Goal: Transaction & Acquisition: Book appointment/travel/reservation

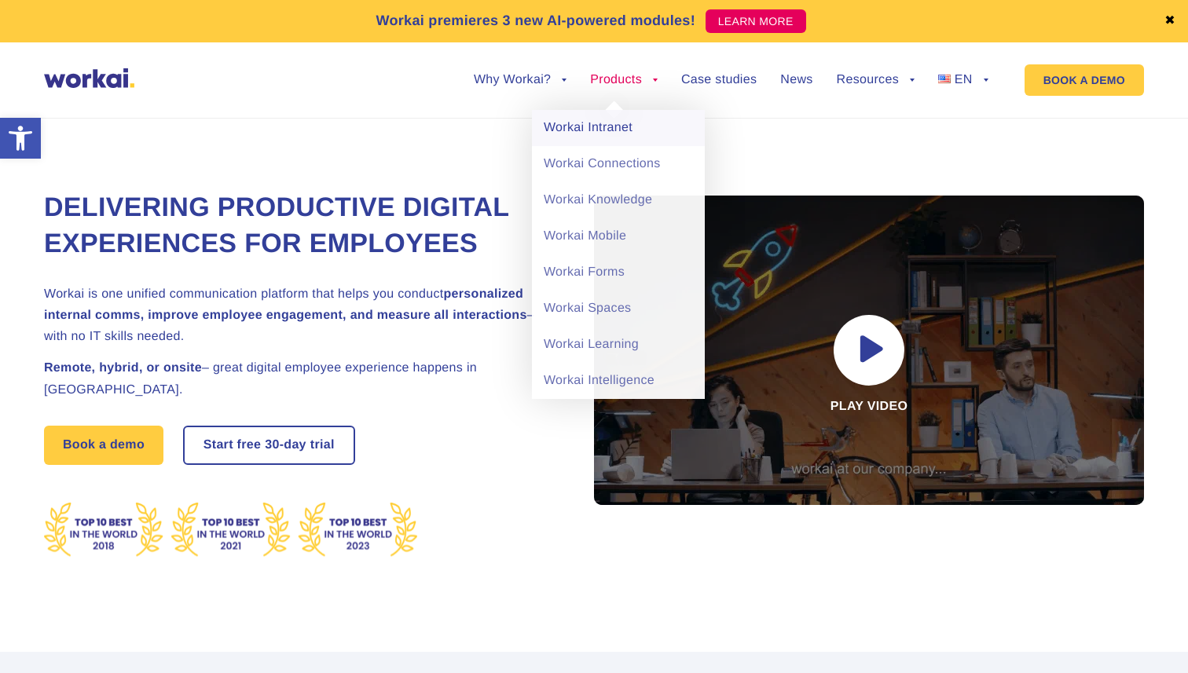
click at [598, 126] on link "Workai Intranet" at bounding box center [618, 128] width 173 height 36
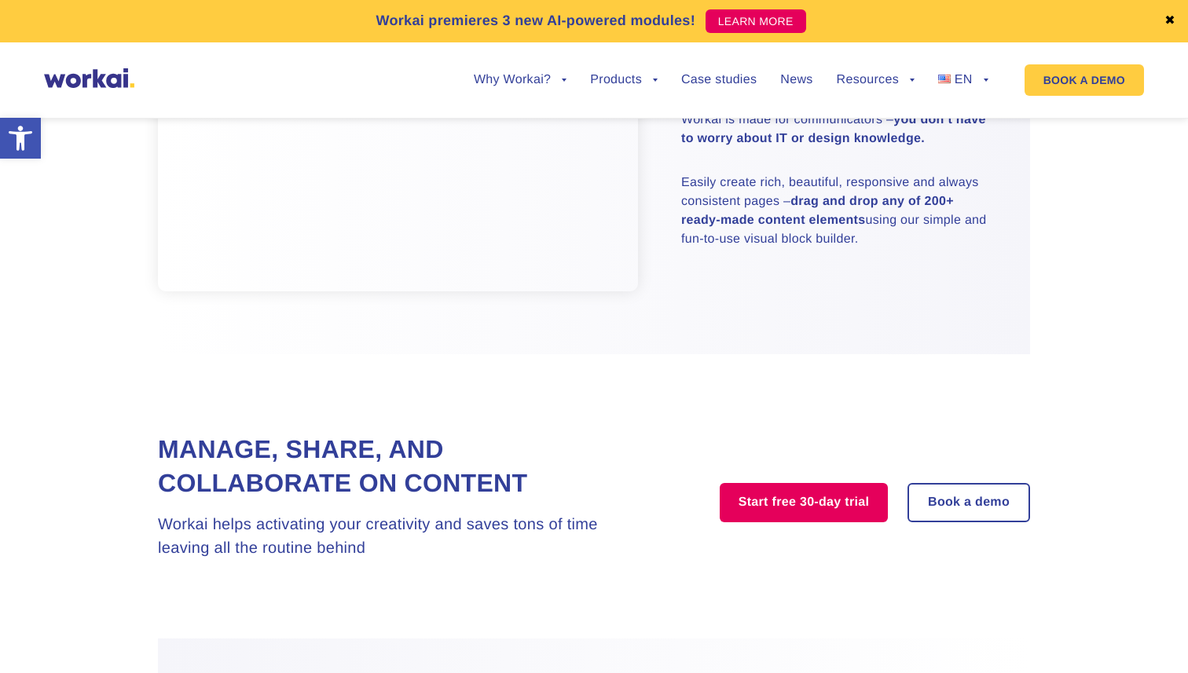
scroll to position [1101, 0]
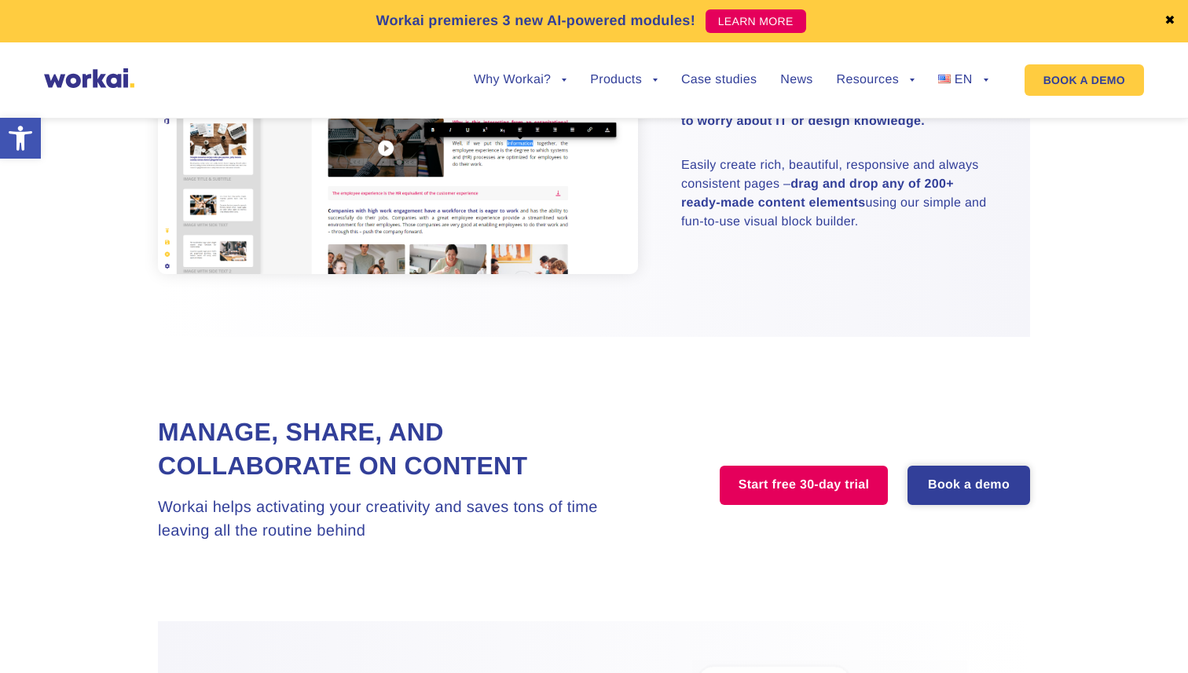
click at [943, 487] on link "Book a demo" at bounding box center [968, 485] width 119 height 36
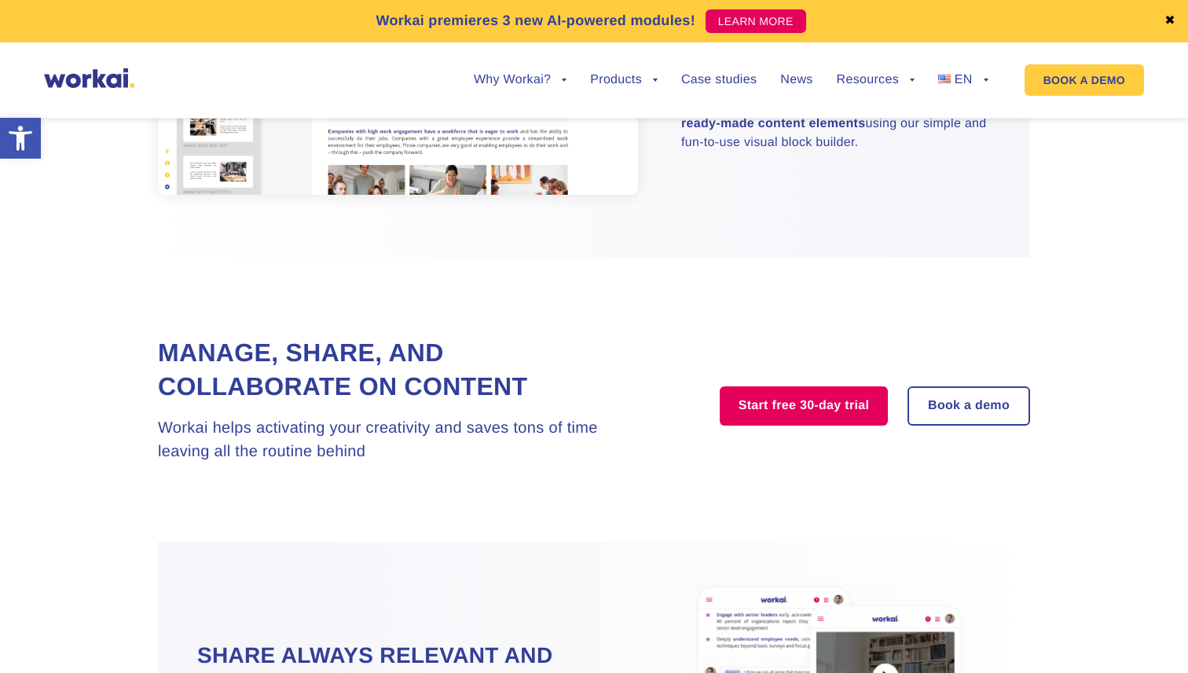
scroll to position [1186, 0]
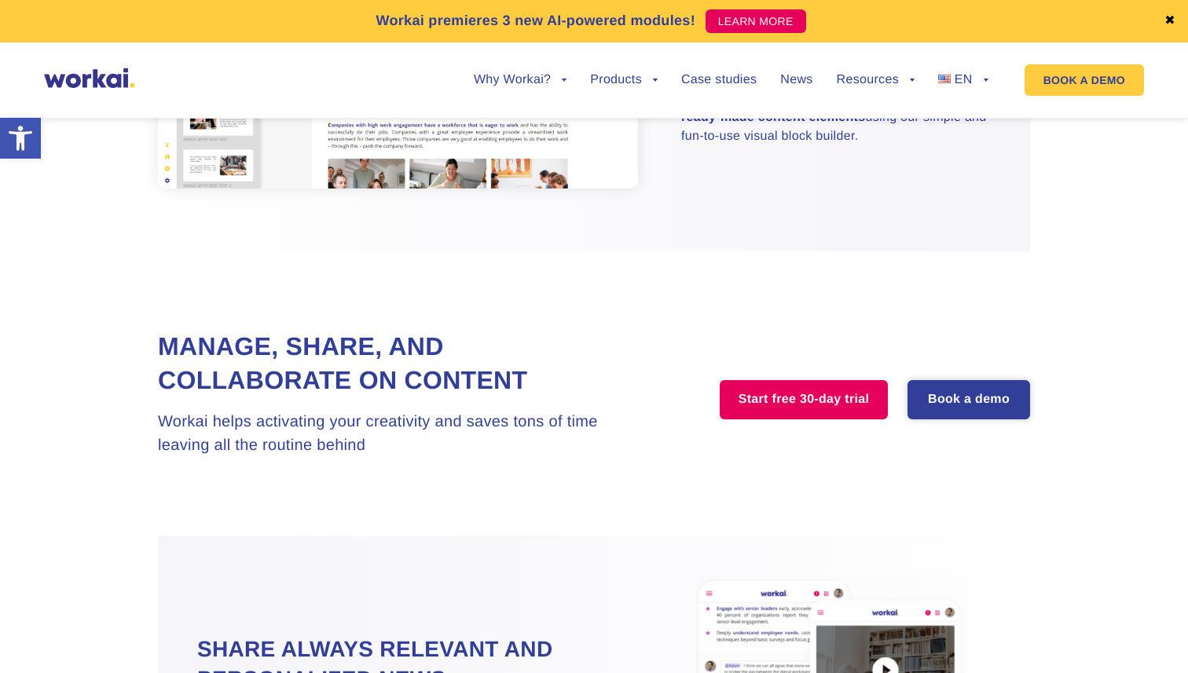
click at [962, 410] on link "Book a demo" at bounding box center [968, 400] width 119 height 36
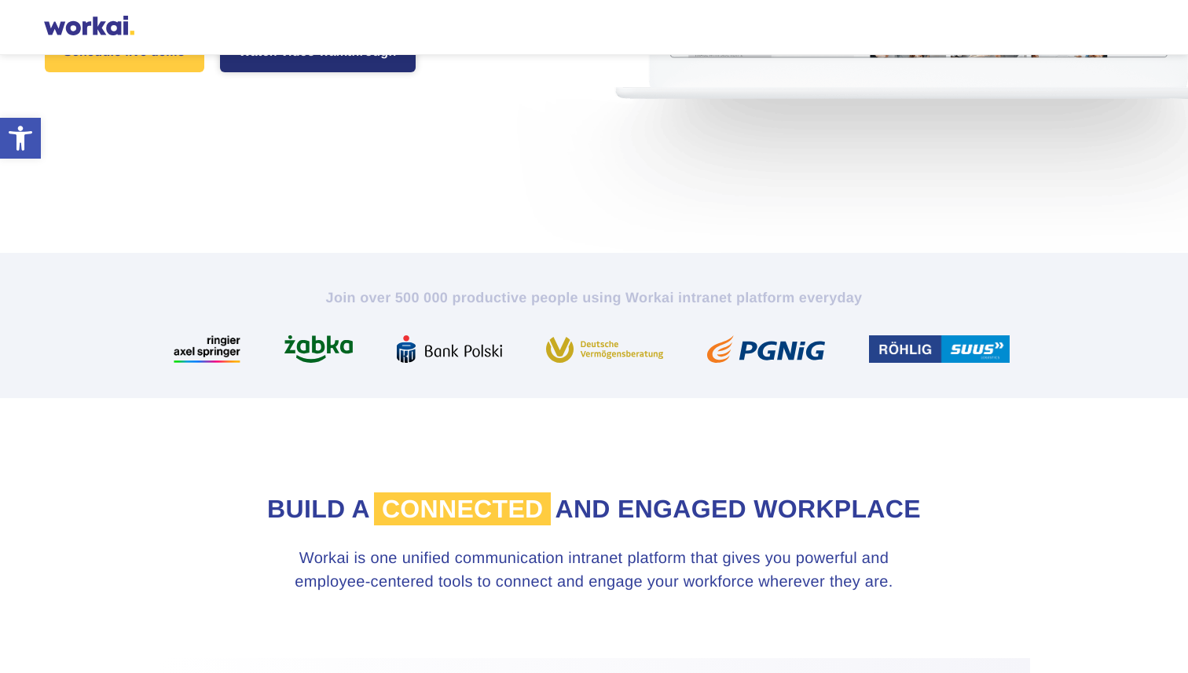
scroll to position [301, 0]
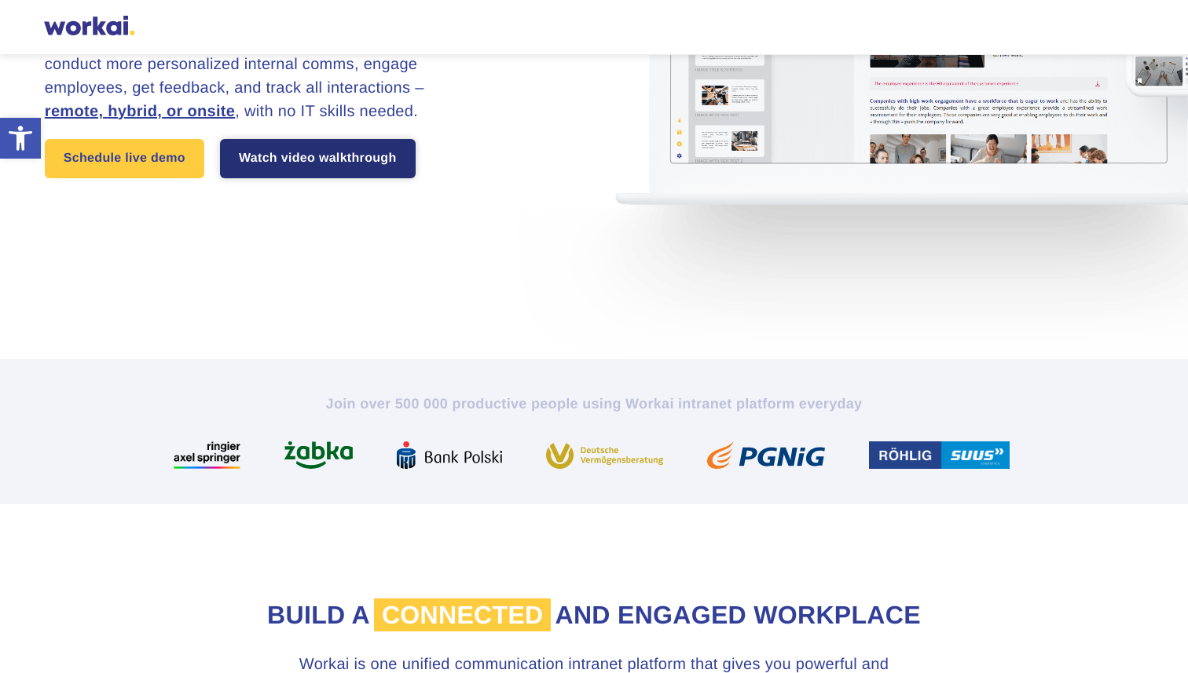
click at [346, 178] on link "Watch video walkthrough" at bounding box center [318, 158] width 196 height 39
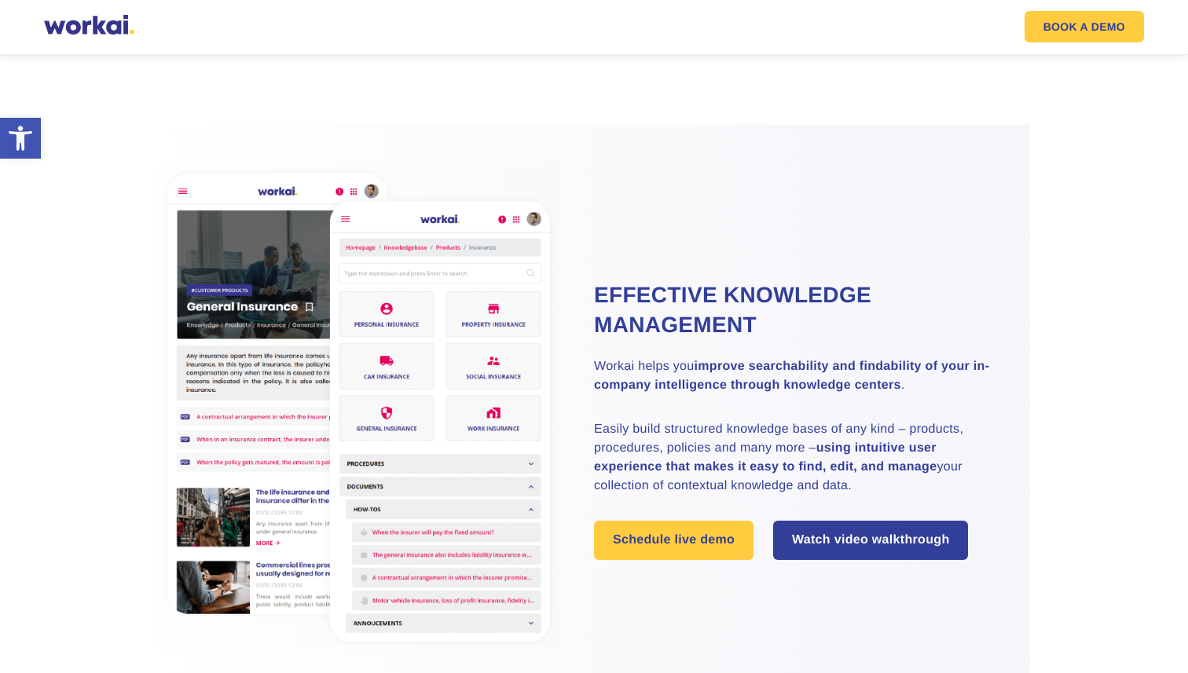
scroll to position [2290, 0]
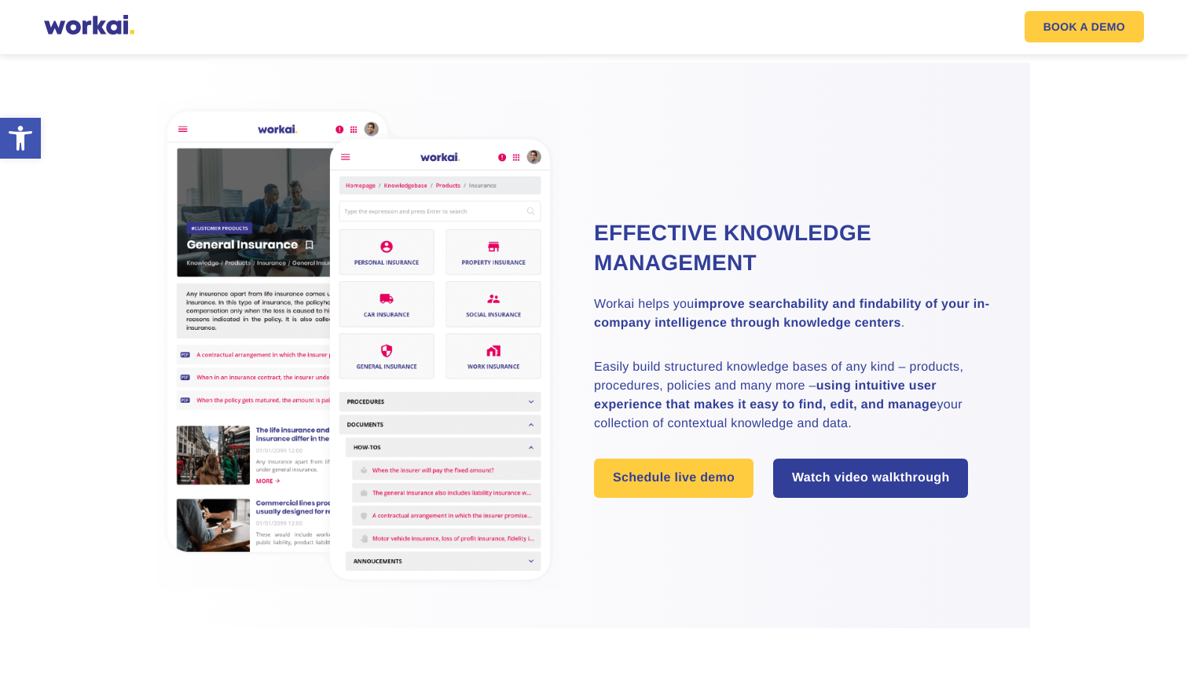
click at [372, 397] on img at bounding box center [358, 345] width 401 height 486
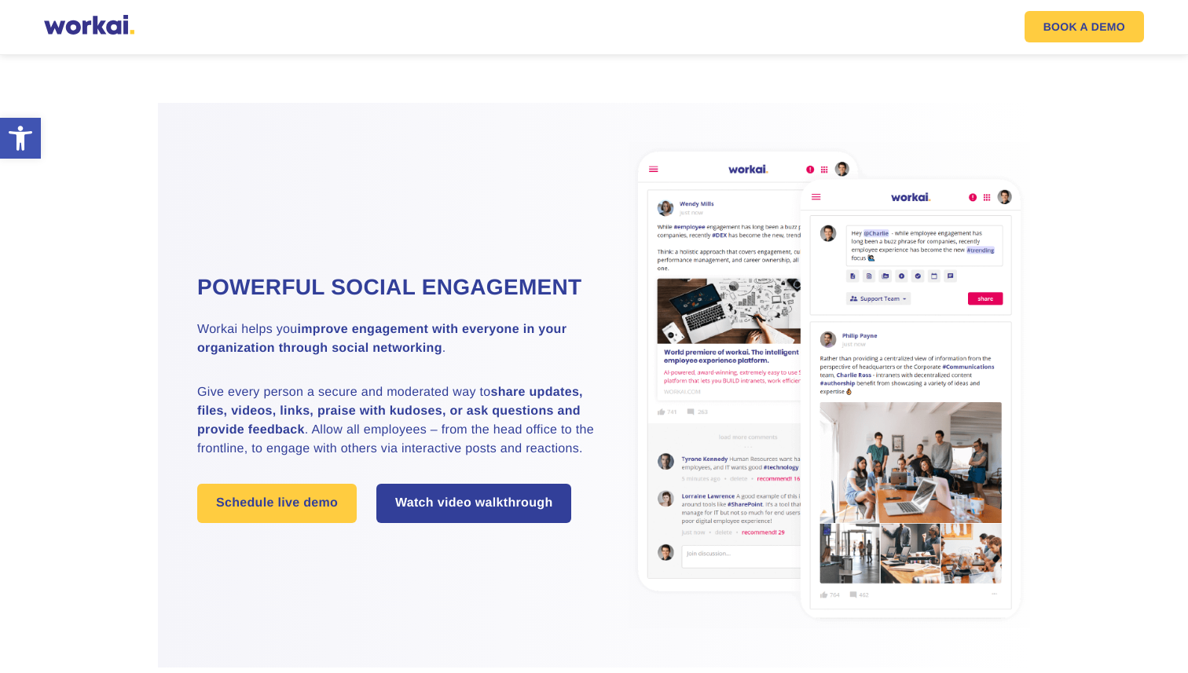
scroll to position [1574, 0]
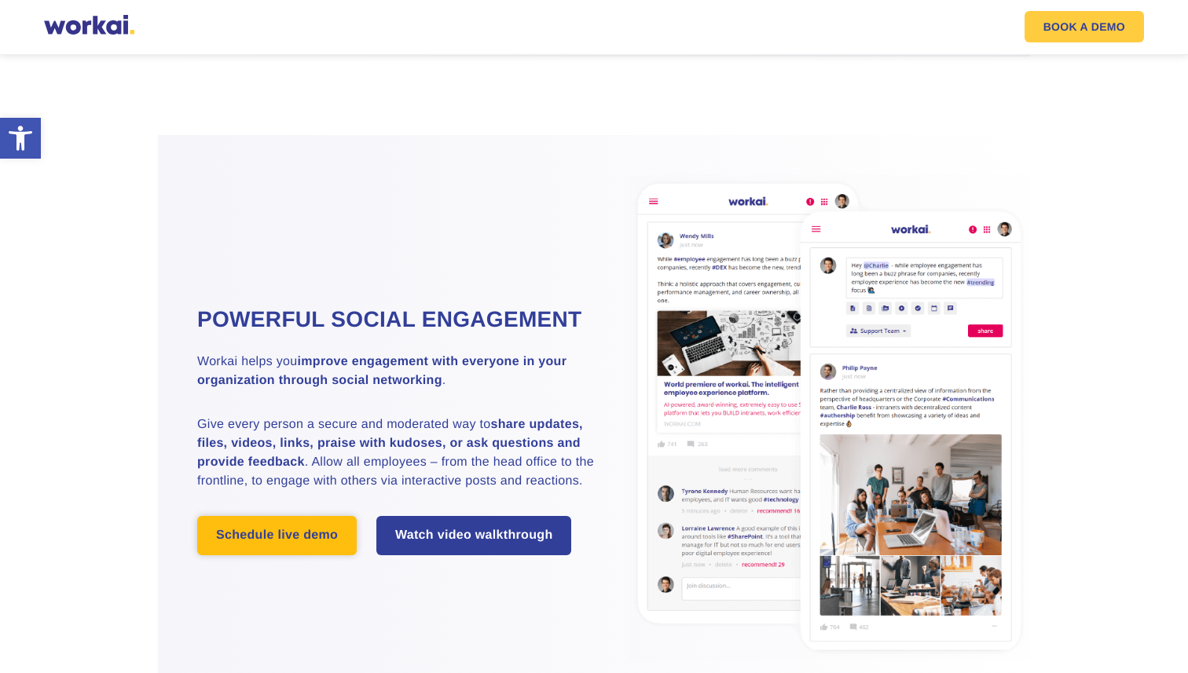
click at [271, 544] on link "Schedule live demo" at bounding box center [276, 535] width 159 height 39
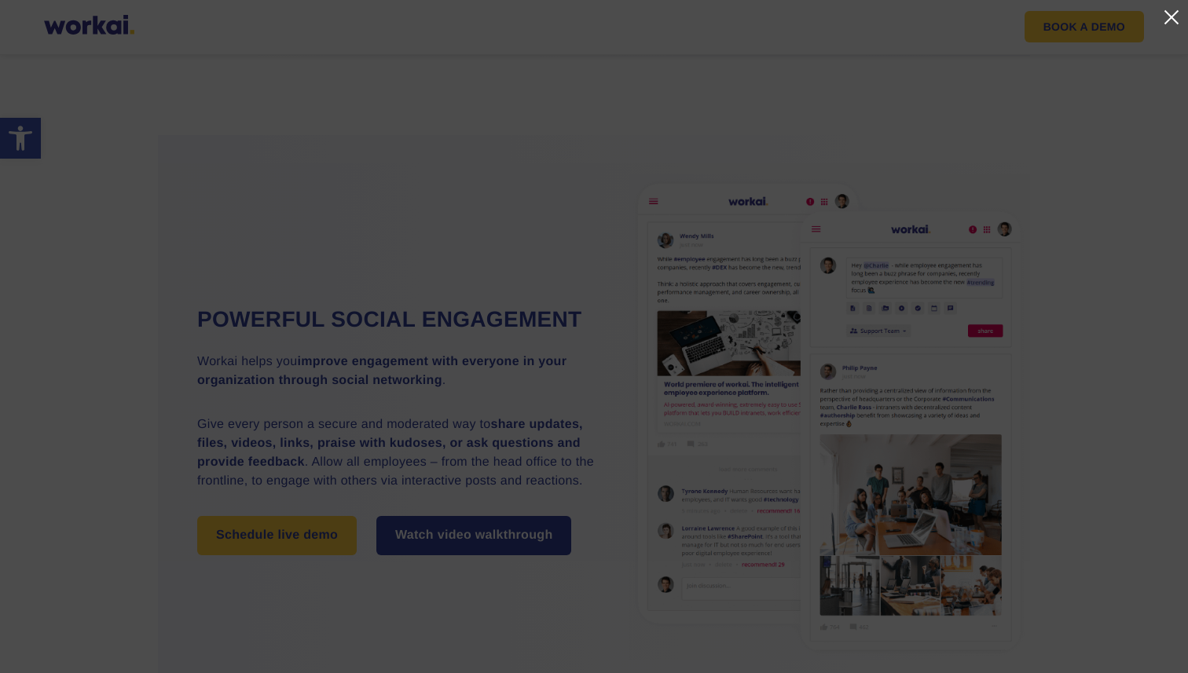
click at [1170, 13] on link at bounding box center [1170, 17] width 19 height 19
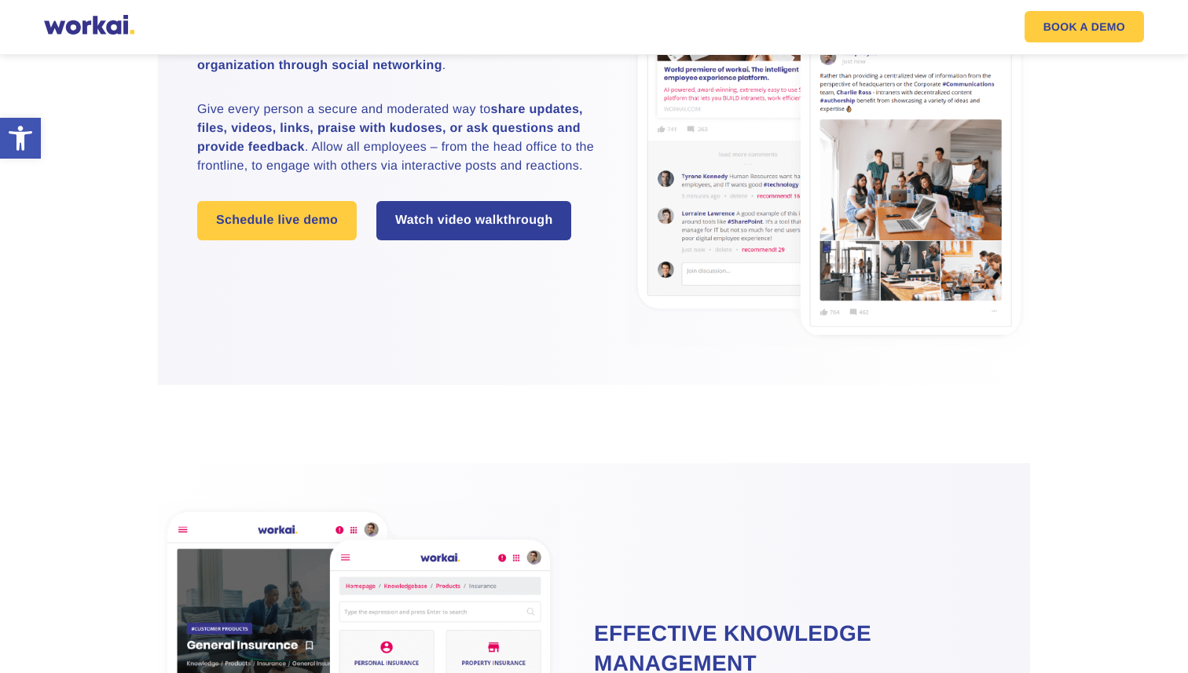
scroll to position [1907, 0]
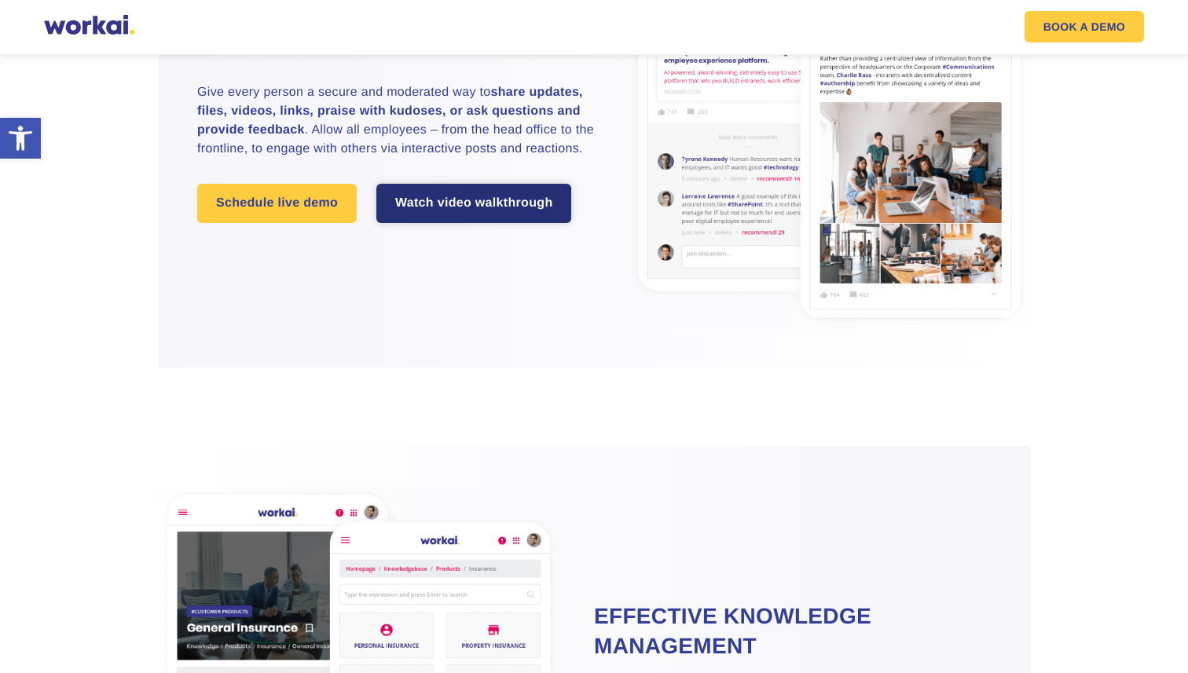
click at [376, 223] on link "Watch video walkthrough" at bounding box center [474, 203] width 196 height 39
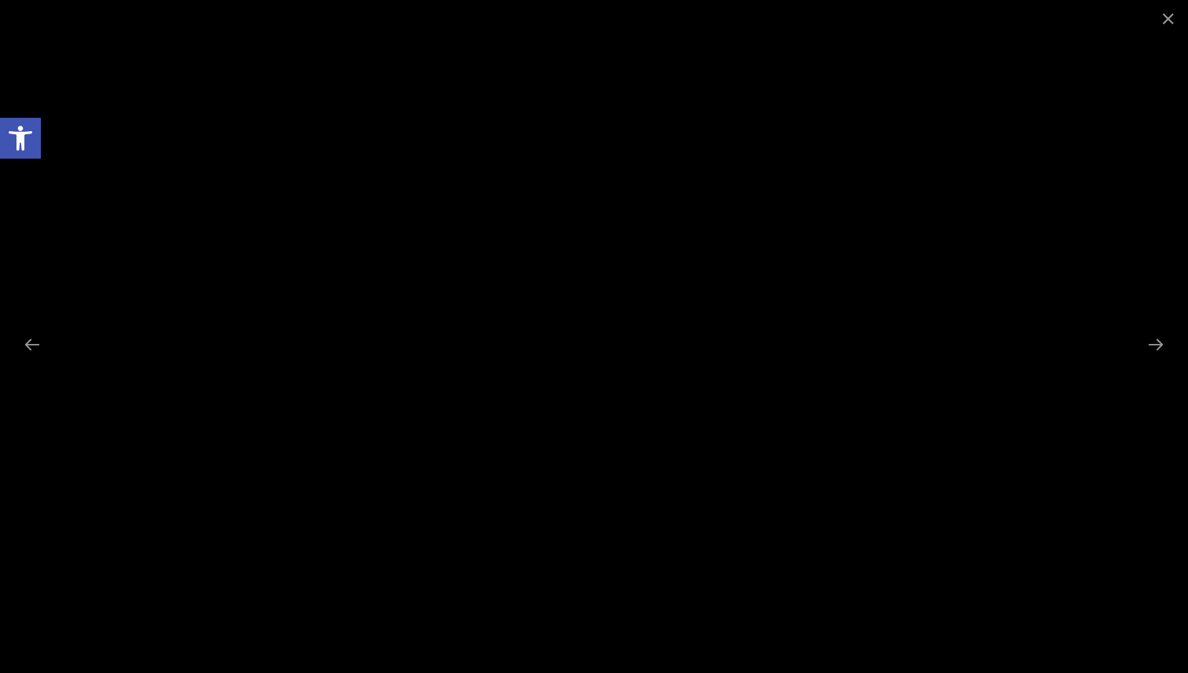
scroll to position [2998, 0]
click at [1167, 16] on span at bounding box center [1167, 18] width 39 height 37
